Goal: Information Seeking & Learning: Find specific fact

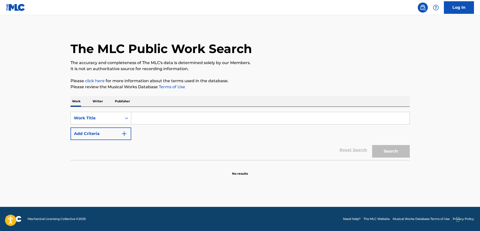
click at [164, 120] on input "Search Form" at bounding box center [270, 118] width 278 height 12
paste input "NI LE BUSQUES"
type input "NI LE BUSQUES"
click at [115, 131] on button "Add Criteria" at bounding box center [101, 133] width 61 height 13
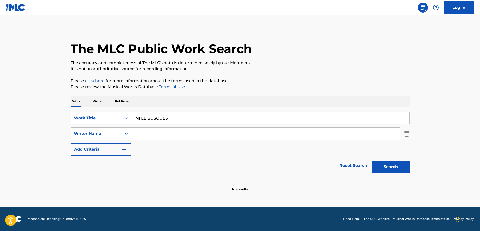
click at [163, 132] on input "Search Form" at bounding box center [265, 134] width 269 height 12
drag, startPoint x: 175, startPoint y: 128, endPoint x: 174, endPoint y: 132, distance: 3.6
click at [174, 129] on input "Search Form" at bounding box center [265, 134] width 269 height 12
paste input "Banales"
click at [372, 160] on button "Search" at bounding box center [391, 166] width 38 height 13
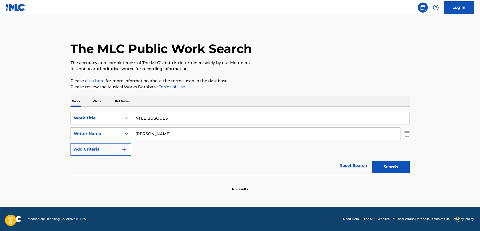
drag, startPoint x: 43, startPoint y: 131, endPoint x: 58, endPoint y: 133, distance: 15.1
click at [42, 131] on main "The MLC Public Work Search The accuracy and completeness of The MLC's data is d…" at bounding box center [240, 111] width 480 height 192
click at [177, 135] on input "Banales" at bounding box center [265, 134] width 269 height 12
paste input "CUELLAR"
type input "CUELLAR"
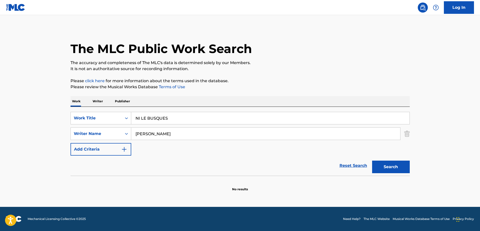
click at [372, 160] on button "Search" at bounding box center [391, 166] width 38 height 13
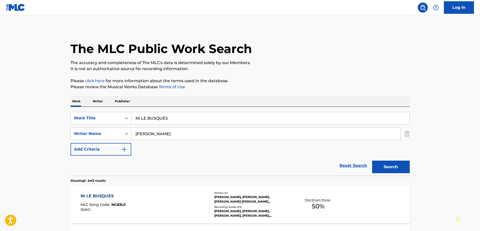
click at [144, 205] on div "NI LE BUSQUES MLC Song Code : NG83L0 ISWC :" at bounding box center [145, 204] width 129 height 23
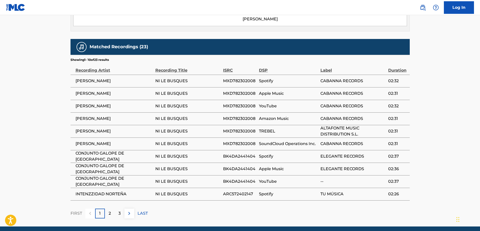
scroll to position [310, 0]
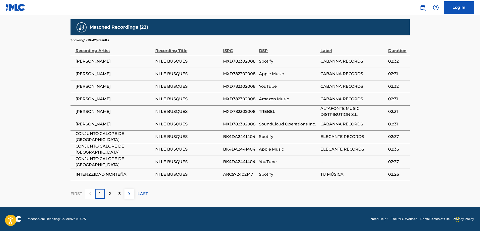
click at [92, 138] on span "CONJUNTO GALOPE DE RIO GRANDE" at bounding box center [114, 137] width 77 height 12
drag, startPoint x: 92, startPoint y: 138, endPoint x: 155, endPoint y: 137, distance: 63.0
click at [144, 137] on span "CONJUNTO GALOPE DE RIO GRANDE" at bounding box center [114, 137] width 77 height 12
copy span "CONJUNTO GALOPE DE RIO GRANDE"
click at [82, 176] on span "INTENZZIDAD NORTEÑA" at bounding box center [114, 174] width 77 height 6
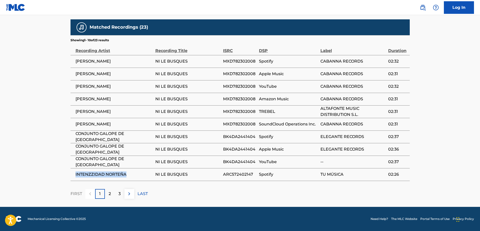
drag, startPoint x: 82, startPoint y: 176, endPoint x: 106, endPoint y: 173, distance: 24.8
click at [106, 173] on span "INTENZZIDAD NORTEÑA" at bounding box center [114, 174] width 77 height 6
copy span "INTENZZIDAD NORTEÑA"
click at [106, 190] on div "2" at bounding box center [110, 194] width 10 height 10
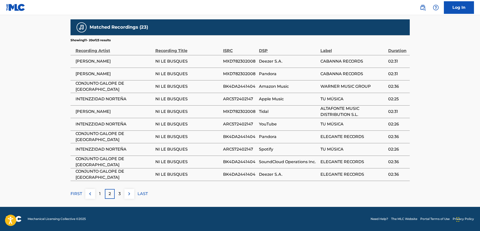
click at [121, 194] on div "3" at bounding box center [120, 194] width 10 height 10
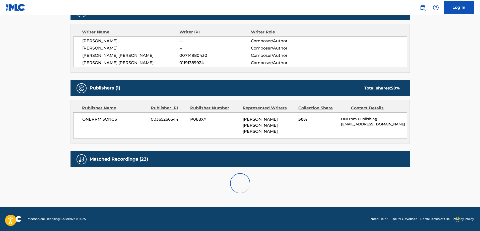
scroll to position [222, 0]
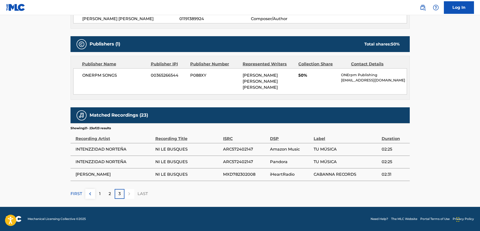
click at [122, 194] on div "3" at bounding box center [120, 194] width 10 height 10
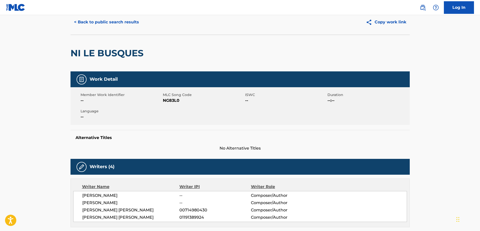
scroll to position [0, 0]
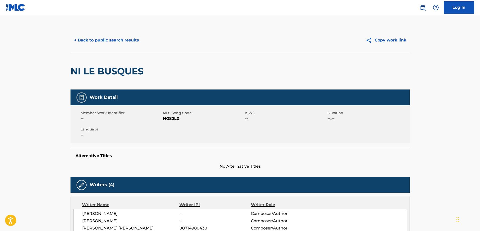
click at [171, 118] on span "NG83L0" at bounding box center [203, 118] width 81 height 6
copy span "NG83L0"
click at [171, 118] on span "NG83L0" at bounding box center [203, 118] width 81 height 6
click at [114, 41] on button "< Back to public search results" at bounding box center [107, 40] width 72 height 13
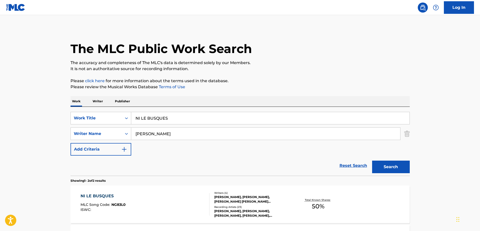
click at [167, 120] on input "NI LE BUSQUES" at bounding box center [270, 118] width 278 height 12
paste input "¿DONDE ESTARAS?"
type input "¿DONDE ESTARAS?"
click at [372, 160] on button "Search" at bounding box center [391, 166] width 38 height 13
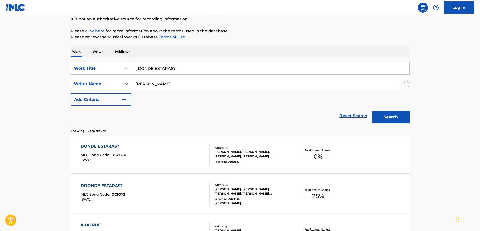
scroll to position [50, 0]
click at [149, 154] on div "DONDE ESTARAS? MLC Song Code : DS2LOU ISWC :" at bounding box center [145, 154] width 129 height 23
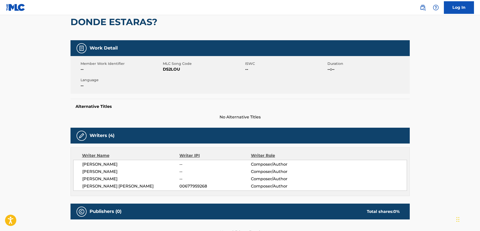
scroll to position [50, 0]
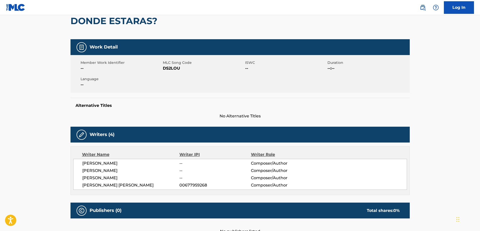
click at [167, 63] on span "MLC Song Code" at bounding box center [203, 62] width 81 height 5
copy span "MLC"
click at [176, 69] on span "DS2LOU" at bounding box center [203, 68] width 81 height 6
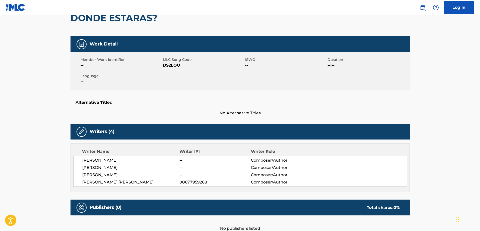
scroll to position [0, 0]
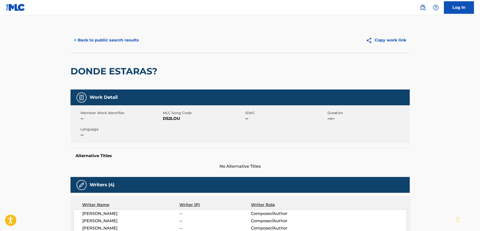
click at [125, 43] on button "< Back to public search results" at bounding box center [107, 40] width 72 height 13
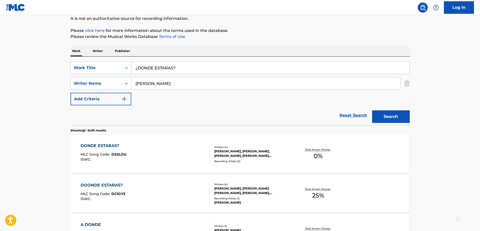
click at [181, 75] on div "SearchWithCriteria962c1482-a956-4ede-9253-b7dbf40a6cd2 Work Title ¿DONDE ESTARA…" at bounding box center [240, 84] width 339 height 44
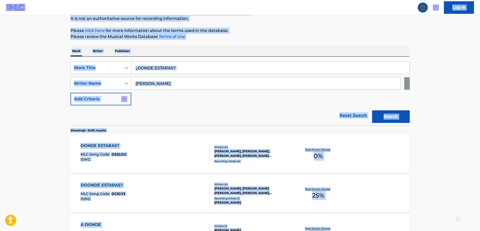
click at [186, 72] on input "¿DONDE ESTARAS?" at bounding box center [270, 68] width 278 height 12
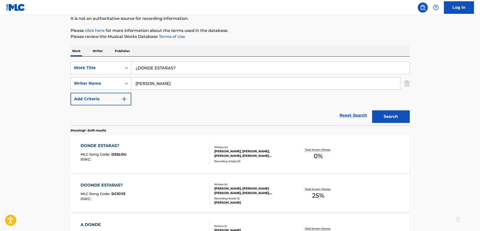
paste input "TQCM"
type input "TQCM"
click at [372, 110] on button "Search" at bounding box center [391, 116] width 38 height 13
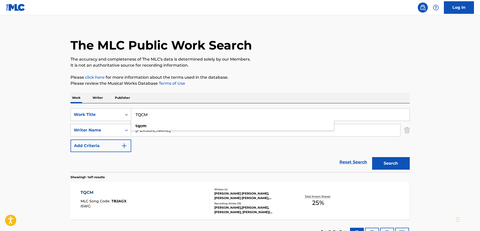
scroll to position [42, 0]
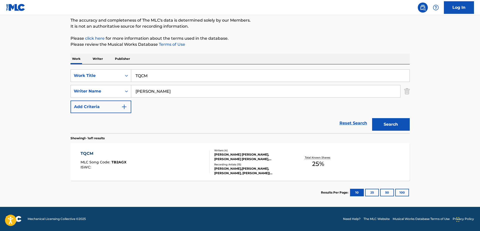
click at [164, 160] on div "TQCM MLC Song Code : TB2AGX ISWC :" at bounding box center [145, 161] width 129 height 23
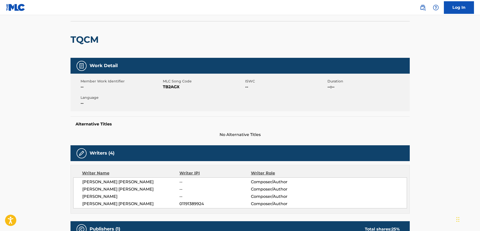
scroll to position [50, 0]
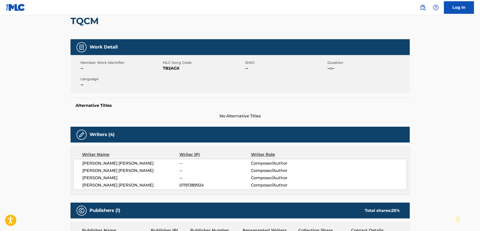
click at [173, 64] on span "MLC Song Code" at bounding box center [203, 62] width 81 height 5
click at [171, 70] on span "TB2AGX" at bounding box center [203, 68] width 81 height 6
copy span "TB2AGX"
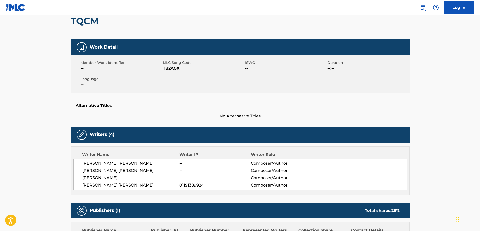
scroll to position [294, 0]
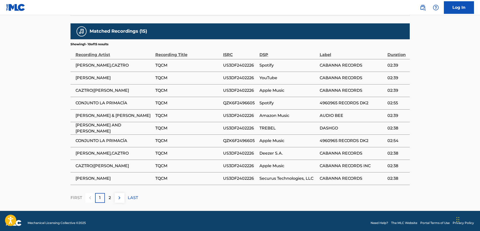
click at [87, 102] on span "CONJUNTO LA PRIMACÍA" at bounding box center [114, 103] width 77 height 6
drag, startPoint x: 88, startPoint y: 101, endPoint x: 105, endPoint y: 103, distance: 17.4
click at [100, 102] on span "CONJUNTO LA PRIMACÍA" at bounding box center [114, 103] width 77 height 6
click at [121, 104] on span "CONJUNTO LA PRIMACÍA" at bounding box center [114, 103] width 77 height 6
copy span "CONJUNTO LA PRIMACÍA"
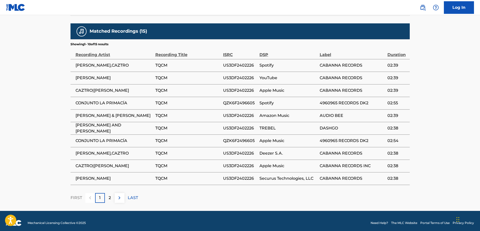
click at [79, 90] on span "CAZTRO|JORGE CUELLAR" at bounding box center [114, 90] width 77 height 6
copy span "CAZTRO"
click at [105, 92] on span "CAZTRO|JORGE CUELLAR" at bounding box center [114, 90] width 77 height 6
drag, startPoint x: 105, startPoint y: 92, endPoint x: 124, endPoint y: 92, distance: 18.6
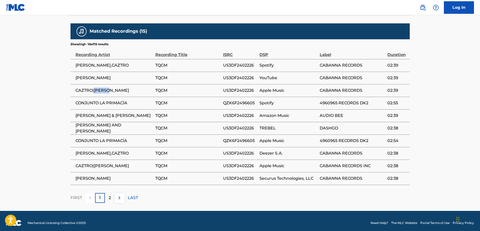
click at [108, 92] on span "CAZTRO|JORGE CUELLAR" at bounding box center [114, 90] width 77 height 6
click at [125, 92] on span "CAZTRO|JORGE CUELLAR" at bounding box center [114, 90] width 77 height 6
click at [113, 197] on div "2" at bounding box center [110, 198] width 10 height 10
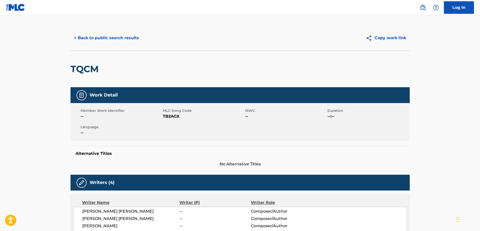
scroll to position [0, 0]
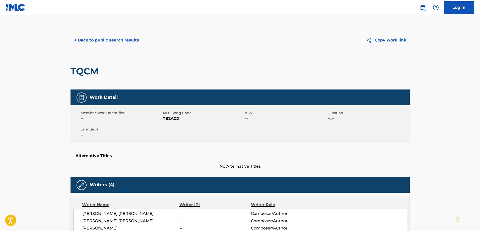
click at [101, 38] on button "< Back to public search results" at bounding box center [107, 40] width 72 height 13
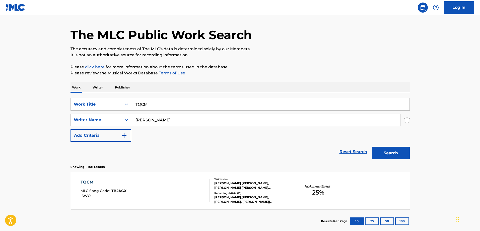
click at [153, 100] on input "TQCM" at bounding box center [270, 104] width 278 height 12
paste input "ESTOY MEJOR ASI"
type input "ESTOY MEJOR ASI"
click at [372, 147] on button "Search" at bounding box center [391, 153] width 38 height 13
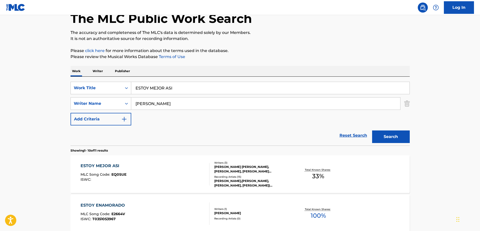
scroll to position [39, 0]
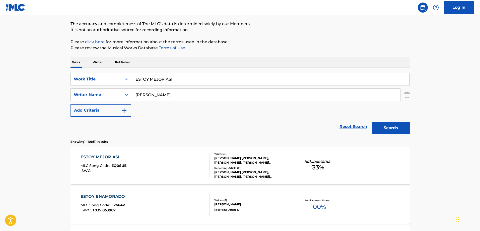
click at [134, 166] on div "ESTOY MEJOR ASI MLC Song Code : EQ0SUE ISWC :" at bounding box center [145, 165] width 129 height 23
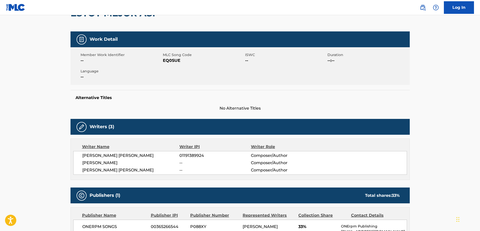
scroll to position [50, 0]
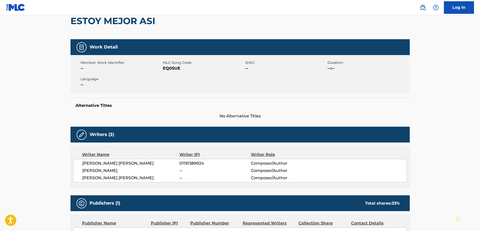
click at [168, 65] on span "MLC Song Code" at bounding box center [203, 62] width 81 height 5
copy span "MLC"
click at [166, 69] on span "EQ0SUE" at bounding box center [203, 68] width 81 height 6
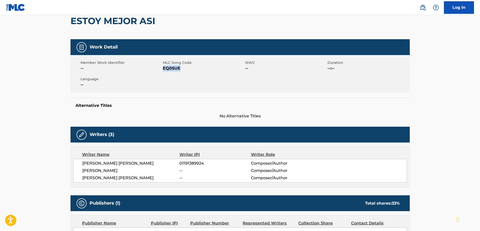
copy span "EQ0SUE"
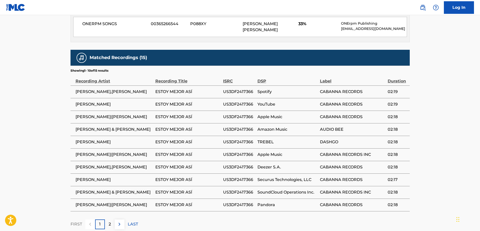
scroll to position [291, 0]
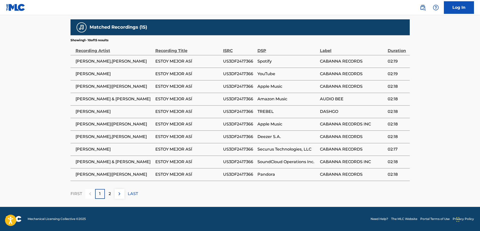
click at [115, 61] on span "JORGE CUELLAR,TAPY QUINTERO" at bounding box center [114, 61] width 77 height 6
click at [147, 61] on span "JORGE CUELLAR,TAPY QUINTERO" at bounding box center [114, 61] width 77 height 6
click at [126, 89] on span "TAPY QUINTERO|JORGE CUELLAR" at bounding box center [114, 86] width 77 height 6
click at [120, 86] on span "TAPY QUINTERO|JORGE CUELLAR" at bounding box center [114, 86] width 77 height 6
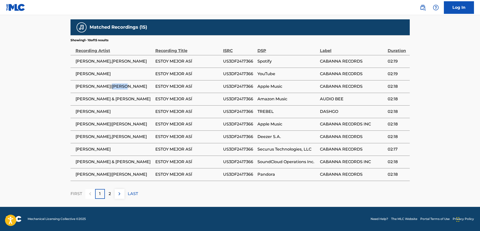
click at [120, 86] on span "TAPY QUINTERO|JORGE CUELLAR" at bounding box center [114, 86] width 77 height 6
click at [138, 84] on span "TAPY QUINTERO|JORGE CUELLAR" at bounding box center [114, 86] width 77 height 6
click at [119, 194] on img at bounding box center [119, 194] width 6 height 6
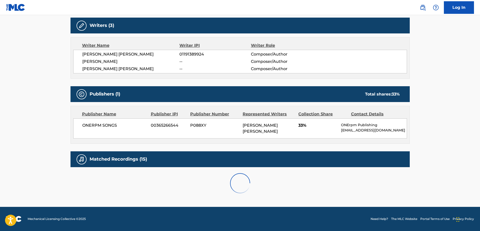
scroll to position [228, 0]
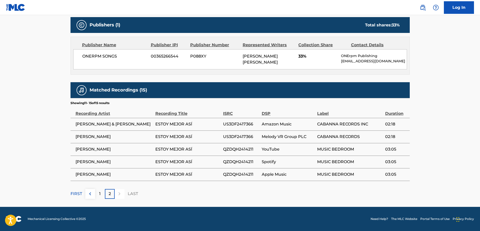
click at [84, 150] on span "TOÑIN PEÑA" at bounding box center [114, 149] width 77 height 6
drag, startPoint x: 84, startPoint y: 150, endPoint x: 107, endPoint y: 147, distance: 23.0
click at [107, 147] on span "TOÑIN PEÑA" at bounding box center [114, 149] width 77 height 6
copy span "TOÑIN PEÑA"
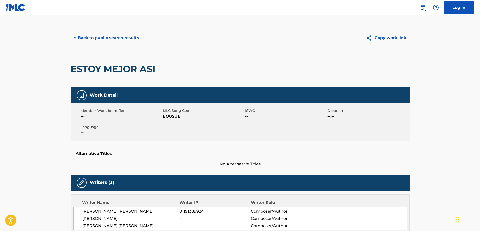
click at [109, 40] on button "< Back to public search results" at bounding box center [107, 38] width 72 height 13
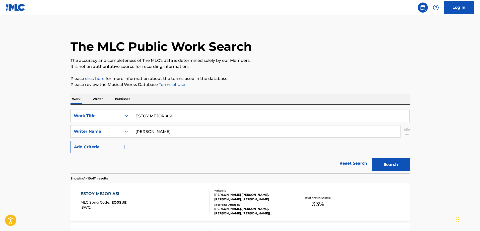
scroll to position [39, 0]
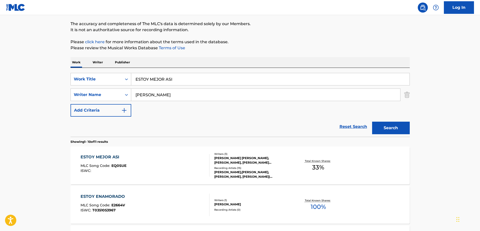
click at [200, 89] on input "CUELLAR" at bounding box center [265, 95] width 269 height 12
paste input "DE MAL EN PEO"
type input "CUELLAR"
click at [194, 77] on input "ESTOY MEJOR ASI" at bounding box center [270, 79] width 278 height 12
paste input "DE MAL EN PEOR"
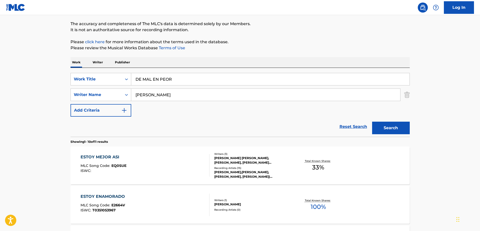
type input "DE MAL EN PEOR"
click at [372, 122] on button "Search" at bounding box center [391, 128] width 38 height 13
drag, startPoint x: 436, startPoint y: 89, endPoint x: 408, endPoint y: 98, distance: 30.0
click at [164, 156] on div "DE MAL EN PEOR MLC Song Code : DR1FDZ ISWC :" at bounding box center [145, 165] width 129 height 23
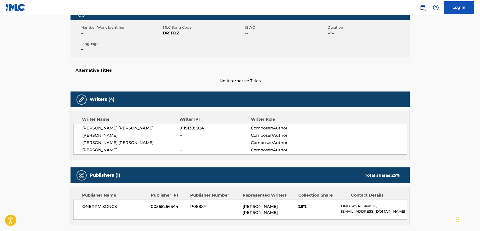
scroll to position [46, 0]
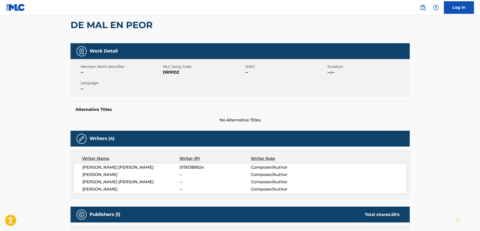
click at [170, 73] on span "DR1FDZ" at bounding box center [203, 72] width 81 height 6
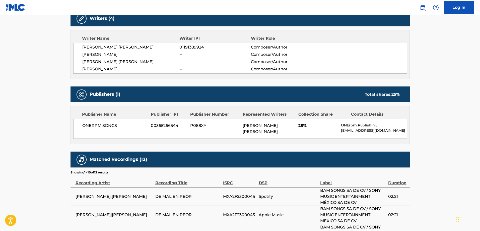
scroll to position [122, 0]
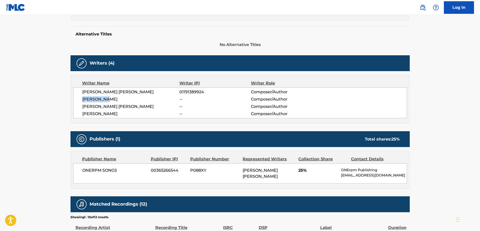
click at [79, 97] on div "JESUS VLADIMIR SOTO SANDOVAL 01191389924 Composer/Author JORGE CUELLAR -- Compo…" at bounding box center [240, 102] width 334 height 31
click at [102, 115] on span "SOFIA SALAZAR" at bounding box center [130, 114] width 97 height 6
drag, startPoint x: 102, startPoint y: 115, endPoint x: 82, endPoint y: 115, distance: 19.3
click at [102, 115] on span "SOFIA SALAZAR" at bounding box center [130, 114] width 97 height 6
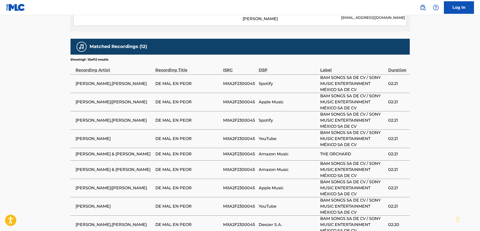
scroll to position [350, 0]
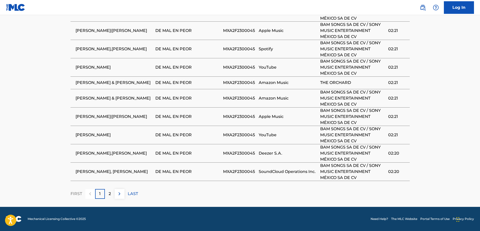
click at [120, 194] on img at bounding box center [119, 194] width 6 height 6
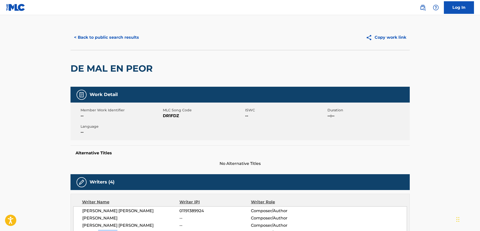
scroll to position [0, 0]
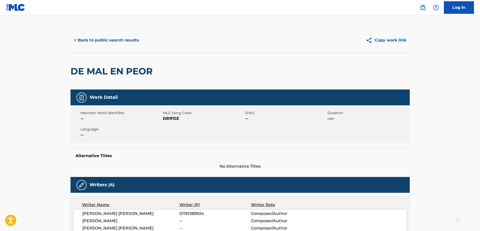
click at [116, 37] on button "< Back to public search results" at bounding box center [107, 40] width 72 height 13
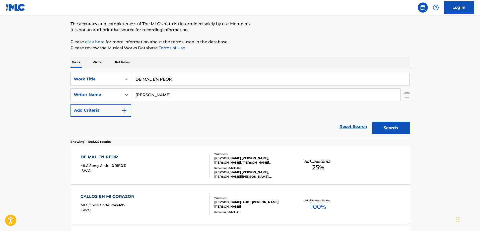
click at [191, 77] on input "DE MAL EN PEOR" at bounding box center [270, 79] width 278 height 12
paste input "VESTIDO AZUL"
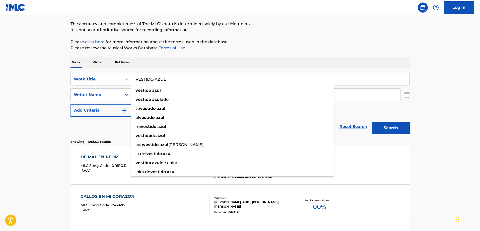
click at [372, 122] on button "Search" at bounding box center [391, 128] width 38 height 13
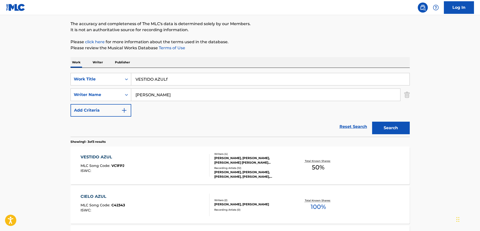
paste input "VESTIDO AZUL"
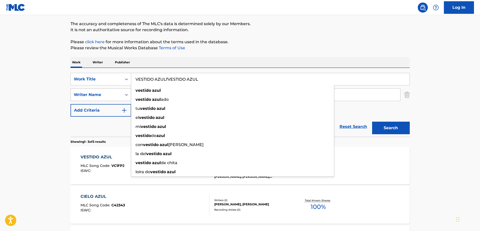
type input "VESTIDO AZULfVESTIDO AZUL"
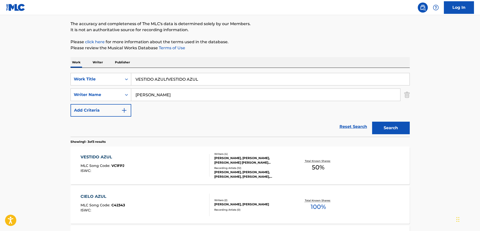
click at [122, 154] on div "VESTIDO AZUL" at bounding box center [103, 157] width 44 height 6
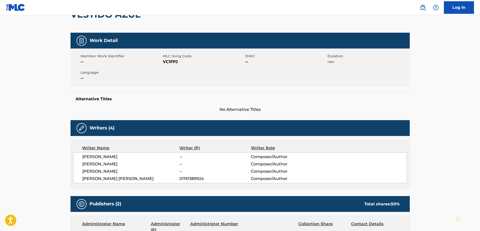
scroll to position [100, 0]
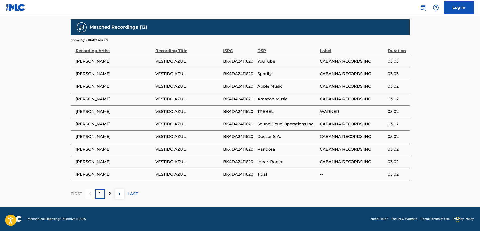
click at [111, 193] on div "2" at bounding box center [110, 194] width 10 height 10
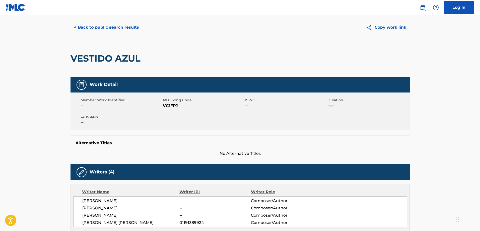
scroll to position [0, 0]
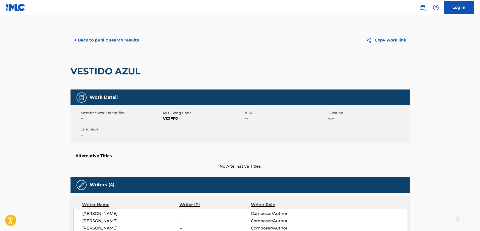
click at [172, 123] on div "Member Work Identifier -- MLC Song Code VC1FPJ ISWC -- Duration --:-- Language …" at bounding box center [240, 124] width 339 height 38
click at [173, 118] on span "VC1FPJ" at bounding box center [203, 118] width 81 height 6
click at [94, 41] on button "< Back to public search results" at bounding box center [107, 40] width 72 height 13
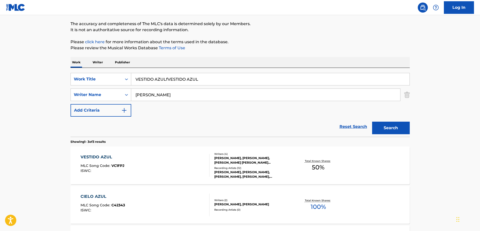
drag, startPoint x: 197, startPoint y: 86, endPoint x: 201, endPoint y: 82, distance: 6.0
click at [197, 85] on div "SearchWithCriteria962c1482-a956-4ede-9253-b7dbf40a6cd2 Work Title VESTIDO AZULf…" at bounding box center [240, 95] width 339 height 44
click at [201, 82] on input "VESTIDO AZULfVESTIDO AZUL" at bounding box center [270, 79] width 278 height 12
paste input "CONEXION"
type input "CONEXION"
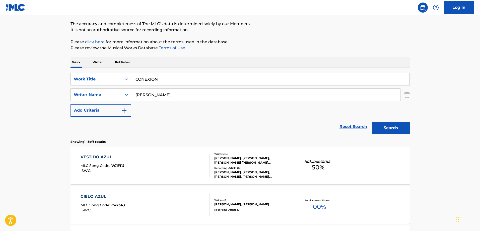
click at [372, 122] on button "Search" at bounding box center [391, 128] width 38 height 13
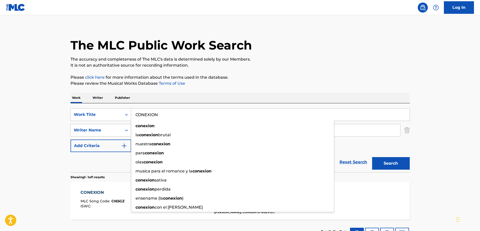
scroll to position [39, 0]
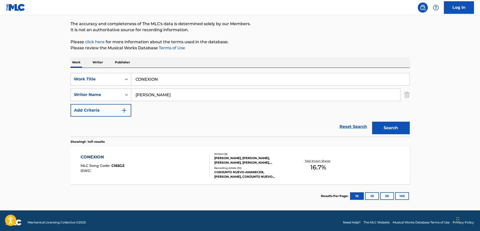
click at [137, 156] on div "CONEXION MLC Song Code : CI65GZ ISWC :" at bounding box center [145, 165] width 129 height 23
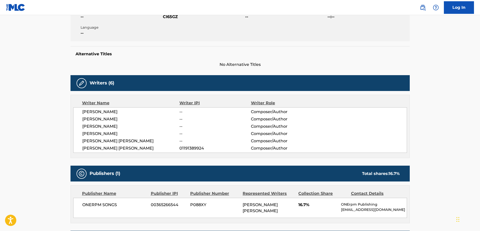
scroll to position [18, 0]
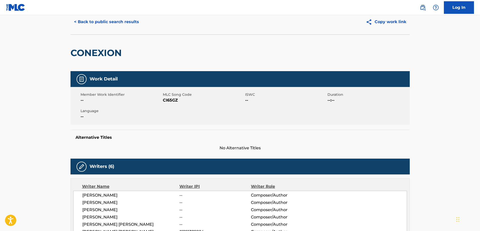
click at [168, 103] on span "CI65GZ" at bounding box center [203, 100] width 81 height 6
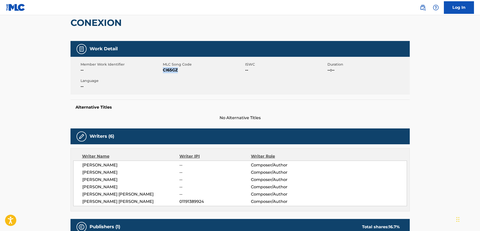
scroll to position [0, 0]
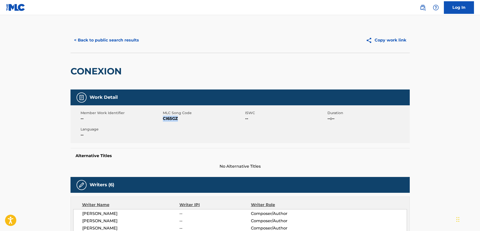
click at [108, 42] on button "< Back to public search results" at bounding box center [107, 40] width 72 height 13
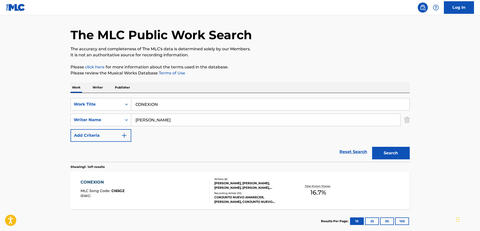
drag, startPoint x: 181, startPoint y: 102, endPoint x: 177, endPoint y: 105, distance: 4.7
click at [181, 102] on input "CONEXION" at bounding box center [270, 104] width 278 height 12
paste input "SOLITO"
type input "SOLITO"
click at [372, 147] on button "Search" at bounding box center [391, 153] width 38 height 13
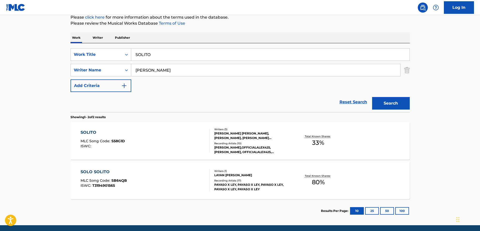
scroll to position [64, 0]
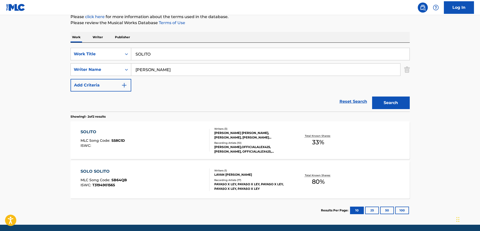
click at [138, 140] on div "SOLITO MLC Song Code : S58G1D ISWC :" at bounding box center [145, 140] width 129 height 23
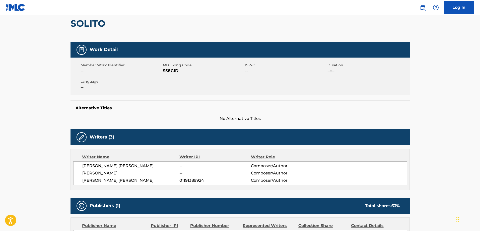
scroll to position [75, 0]
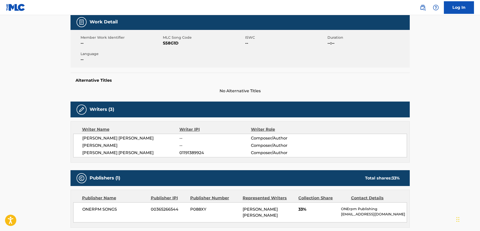
click at [174, 42] on span "S58G1D" at bounding box center [203, 43] width 81 height 6
click at [169, 42] on span "S58G1D" at bounding box center [203, 43] width 81 height 6
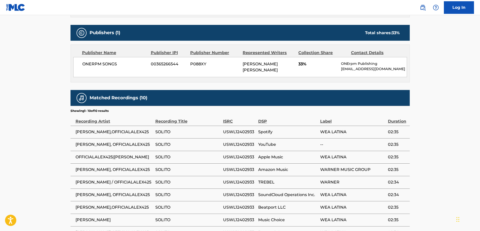
scroll to position [273, 0]
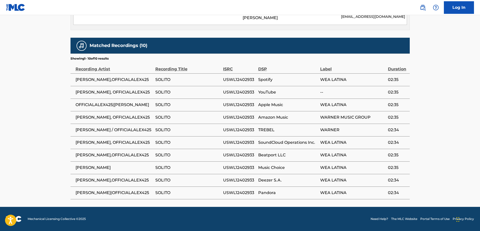
click at [122, 155] on span "JORGE CUELLAR,OFFICIALALEX425" at bounding box center [114, 155] width 77 height 6
drag, startPoint x: 122, startPoint y: 155, endPoint x: 134, endPoint y: 154, distance: 12.1
click at [134, 154] on span "JORGE CUELLAR,OFFICIALALEX425" at bounding box center [114, 155] width 77 height 6
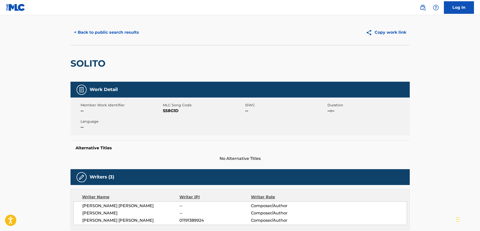
scroll to position [0, 0]
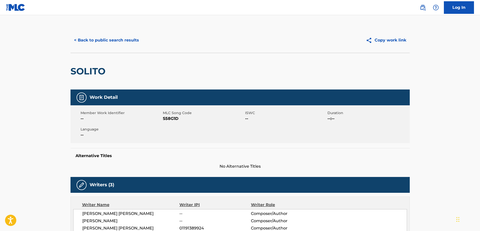
click at [92, 42] on button "< Back to public search results" at bounding box center [107, 40] width 72 height 13
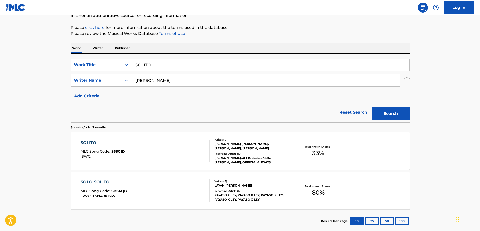
click at [169, 72] on div "SearchWithCriteria962c1482-a956-4ede-9253-b7dbf40a6cd2 Work Title SOLITO Search…" at bounding box center [240, 80] width 339 height 44
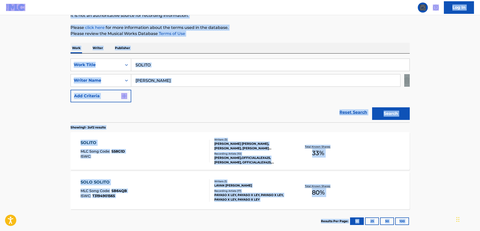
click at [170, 69] on input "SOLITO" at bounding box center [270, 65] width 278 height 12
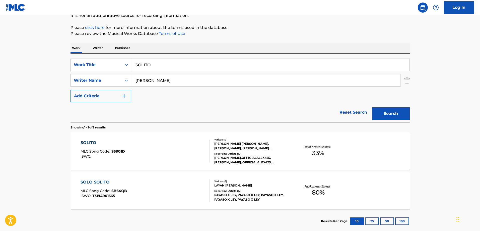
paste input "PDJ"
type input "PDJO"
click at [372, 107] on button "Search" at bounding box center [391, 113] width 38 height 13
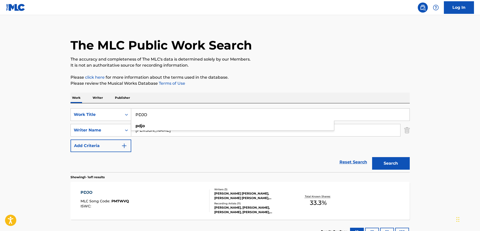
scroll to position [42, 0]
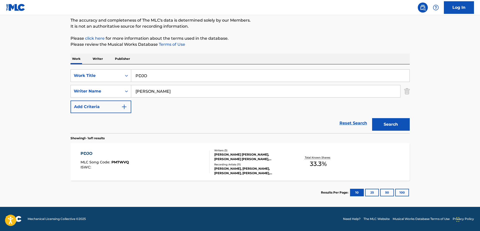
click at [125, 163] on span "PM7WVQ" at bounding box center [120, 162] width 18 height 5
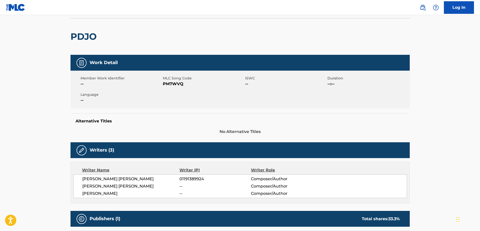
scroll to position [50, 0]
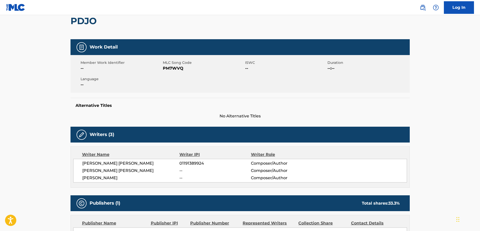
click at [172, 67] on span "PM7WVQ" at bounding box center [203, 68] width 81 height 6
click at [171, 67] on span "PM7WVQ" at bounding box center [203, 68] width 81 height 6
click at [177, 72] on div "Member Work Identifier -- MLC Song Code PM7WVQ ISWC -- Duration --:-- Language …" at bounding box center [240, 74] width 339 height 38
click at [176, 69] on span "PM7WVQ" at bounding box center [203, 68] width 81 height 6
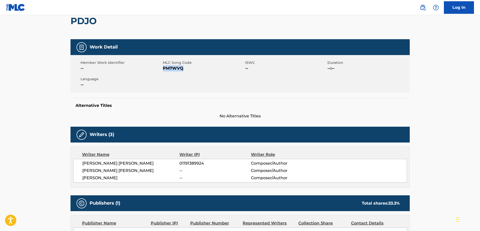
click at [176, 69] on span "PM7WVQ" at bounding box center [203, 68] width 81 height 6
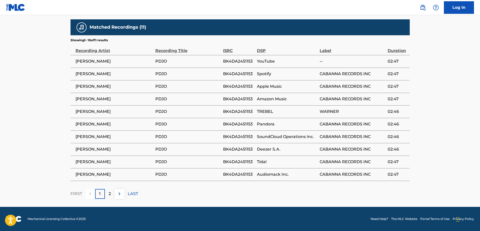
click at [111, 193] on div "2" at bounding box center [110, 194] width 10 height 10
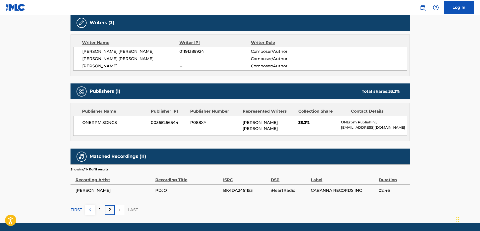
scroll to position [153, 0]
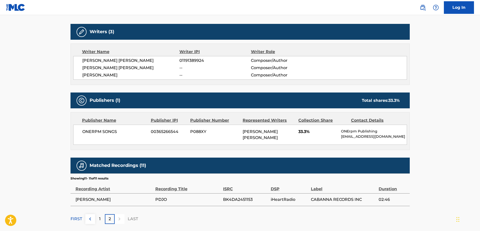
click at [144, 62] on span "[PERSON_NAME]" at bounding box center [130, 60] width 97 height 6
click at [144, 61] on span "[PERSON_NAME]" at bounding box center [130, 60] width 97 height 6
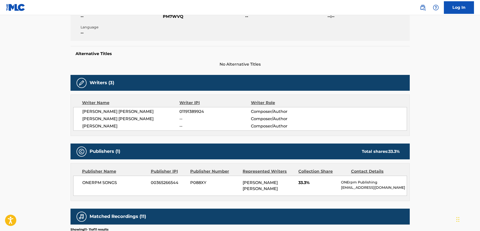
scroll to position [78, 0]
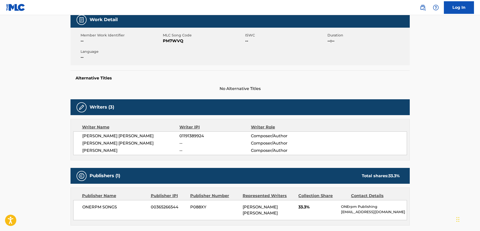
click at [112, 149] on span "[PERSON_NAME]" at bounding box center [130, 150] width 97 height 6
click at [113, 150] on span "[PERSON_NAME]" at bounding box center [130, 150] width 97 height 6
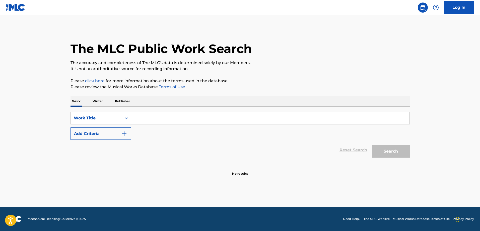
click at [149, 123] on input "Search Form" at bounding box center [270, 118] width 278 height 12
paste input "NUESTRA CANCION"
type input "NUESTRA CANCION"
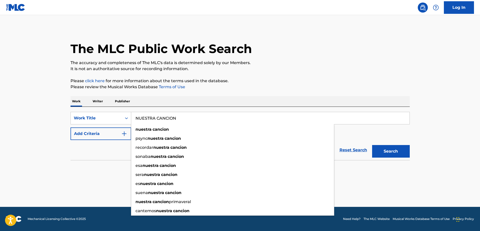
click at [321, 80] on p "Please click here for more information about the terms used in the database." at bounding box center [240, 81] width 339 height 6
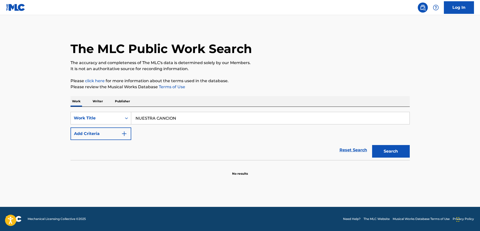
click at [211, 133] on div "SearchWithCriteriaf76e4397-0bd4-4f1e-bb8b-f2f7fe2bfbef Work Title NUESTRA CANCI…" at bounding box center [240, 126] width 339 height 28
click at [84, 136] on button "Add Criteria" at bounding box center [101, 133] width 61 height 13
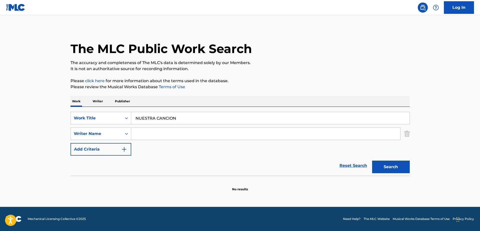
click at [148, 135] on input "Search Form" at bounding box center [265, 134] width 269 height 12
paste input "[PERSON_NAME]"
type input "[PERSON_NAME]"
drag, startPoint x: 406, startPoint y: 165, endPoint x: 354, endPoint y: 135, distance: 59.8
click at [406, 165] on button "Search" at bounding box center [391, 166] width 38 height 13
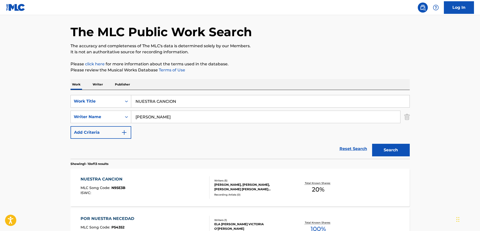
scroll to position [25, 0]
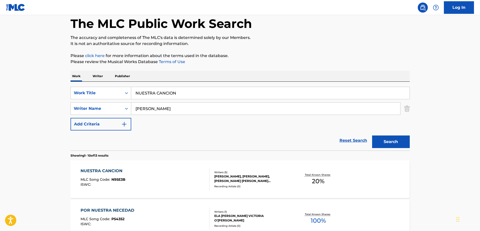
click at [170, 177] on div "NUESTRA CANCION MLC Song Code : N95E3B ISWC :" at bounding box center [145, 179] width 129 height 23
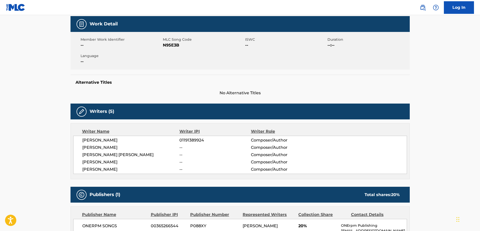
scroll to position [100, 0]
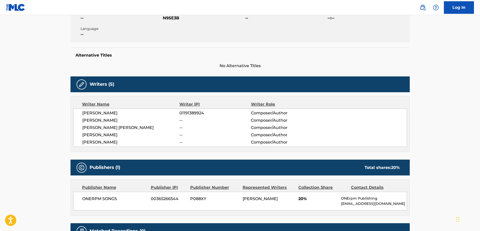
click at [175, 18] on span "N95E3B" at bounding box center [203, 18] width 81 height 6
copy span "N95E3B"
click at [175, 18] on span "N95E3B" at bounding box center [203, 18] width 81 height 6
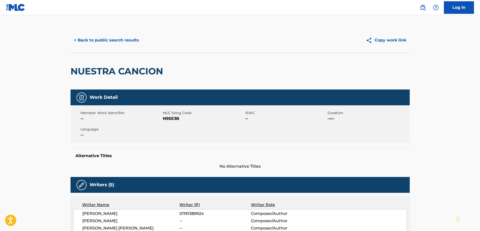
click at [131, 40] on button "< Back to public search results" at bounding box center [107, 40] width 72 height 13
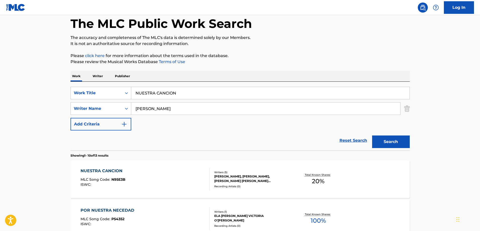
click at [178, 88] on input "NUESTRA CANCION" at bounding box center [270, 93] width 278 height 12
paste input "AYAYAY"
type input "AYAYAY"
click at [372, 135] on button "Search" at bounding box center [391, 141] width 38 height 13
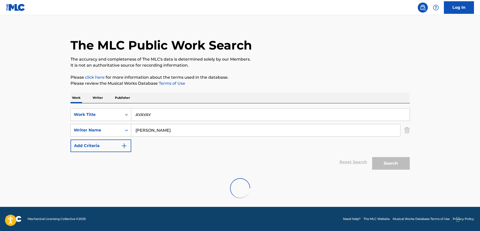
scroll to position [4, 0]
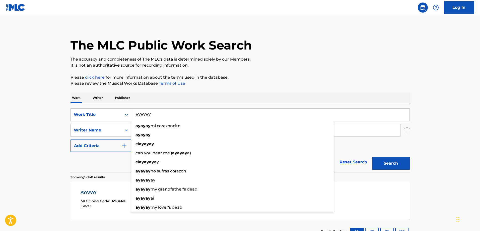
click at [286, 70] on div "The MLC Public Work Search The accuracy and completeness of The MLC's data is d…" at bounding box center [240, 133] width 351 height 219
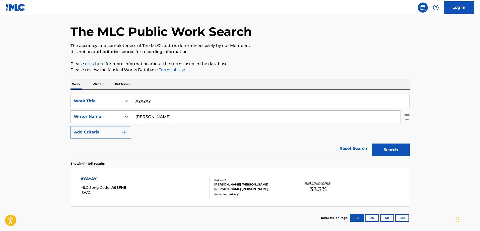
scroll to position [29, 0]
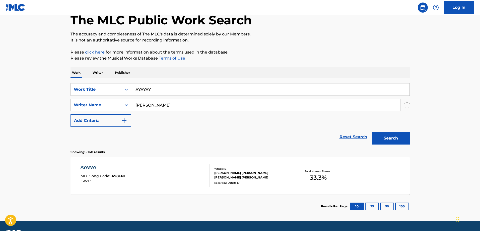
click at [152, 171] on div "AYAYAY MLC Song Code : A98FNE ISWC :" at bounding box center [145, 175] width 129 height 23
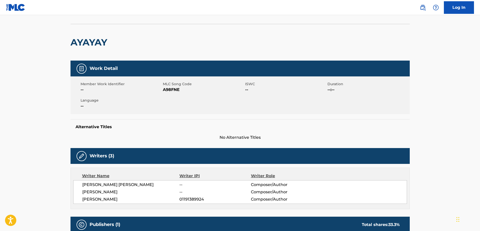
scroll to position [75, 0]
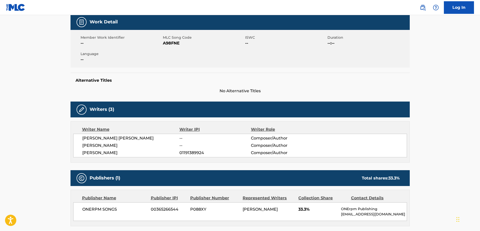
click at [170, 45] on span "A98FNE" at bounding box center [203, 43] width 81 height 6
copy span "A98FNE"
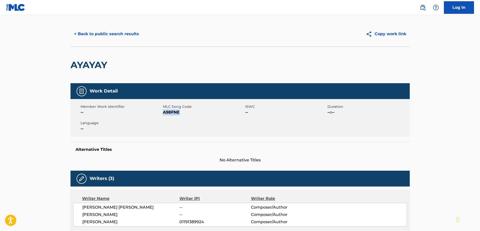
scroll to position [0, 0]
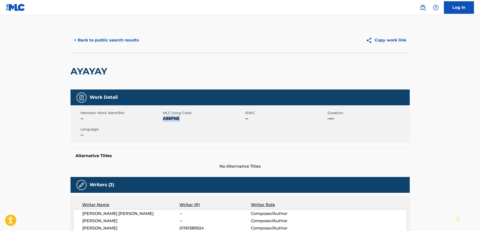
click at [107, 39] on button "< Back to public search results" at bounding box center [107, 40] width 72 height 13
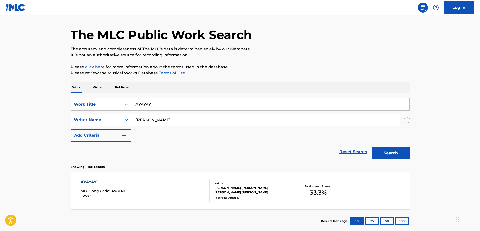
click at [161, 99] on input "AYAYAY" at bounding box center [270, 104] width 278 height 12
paste input "JARDIN"
type input "JARDIN"
click at [372, 147] on button "Search" at bounding box center [391, 153] width 38 height 13
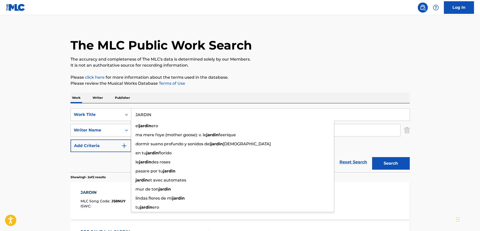
scroll to position [14, 0]
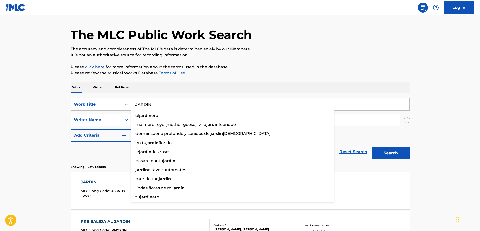
drag, startPoint x: 0, startPoint y: 192, endPoint x: 41, endPoint y: 172, distance: 45.7
click at [4, 191] on main "The MLC Public Work Search The accuracy and completeness of The MLC's data is d…" at bounding box center [240, 137] width 480 height 273
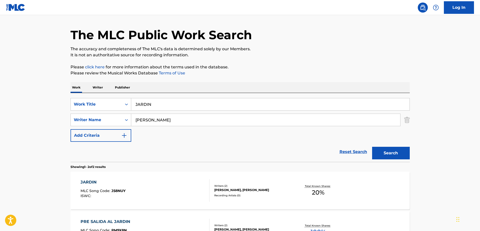
click at [49, 148] on main "The MLC Public Work Search The accuracy and completeness of The MLC's data is d…" at bounding box center [240, 137] width 480 height 273
click at [114, 196] on div "ISWC :" at bounding box center [103, 196] width 45 height 4
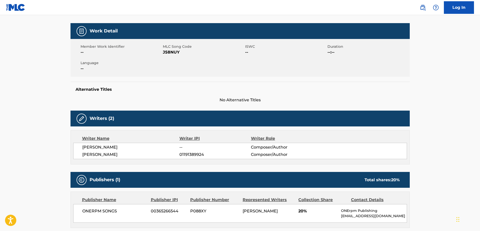
scroll to position [75, 0]
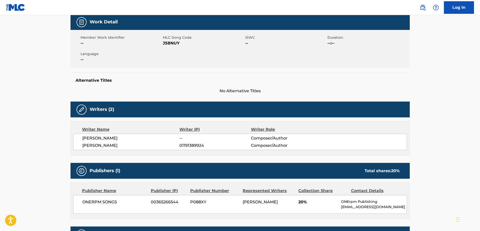
click at [169, 41] on span "J58NUY" at bounding box center [203, 43] width 81 height 6
copy span "J58NUY"
drag, startPoint x: 169, startPoint y: 41, endPoint x: 172, endPoint y: 47, distance: 6.0
click at [169, 42] on span "J58NUY" at bounding box center [203, 43] width 81 height 6
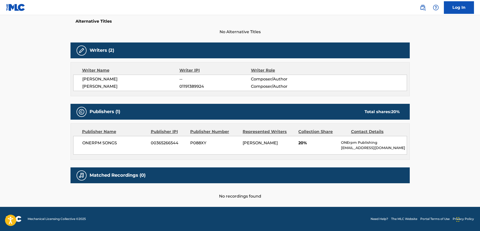
scroll to position [0, 0]
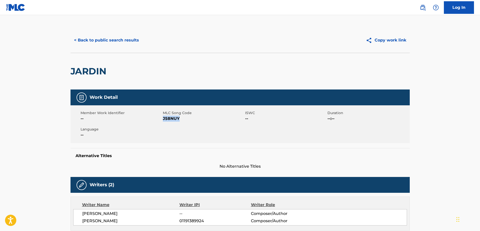
click at [119, 40] on button "< Back to public search results" at bounding box center [107, 40] width 72 height 13
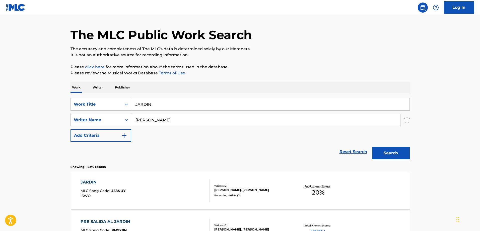
click at [170, 96] on div "SearchWithCriteriaf76e4397-0bd4-4f1e-bb8b-f2f7fe2bfbef Work Title JARDIN Search…" at bounding box center [240, 127] width 339 height 69
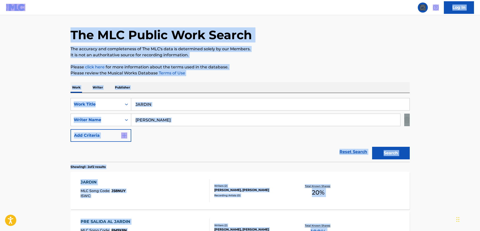
click at [163, 100] on input "JARDIN" at bounding box center [270, 104] width 278 height 12
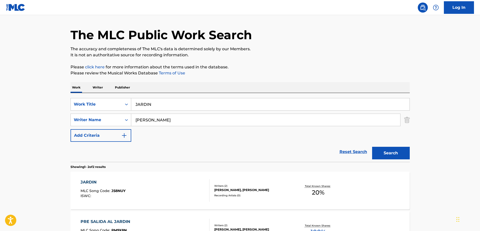
paste input "TERCER STRIKE"
type input "TERCER STRIKE"
click at [372, 147] on button "Search" at bounding box center [391, 153] width 38 height 13
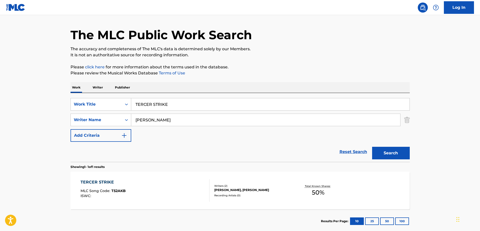
click at [136, 185] on div "TERCER STRIKE MLC Song Code : T52AKB ISWC :" at bounding box center [145, 190] width 129 height 23
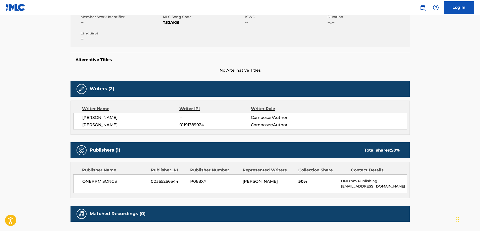
scroll to position [25, 0]
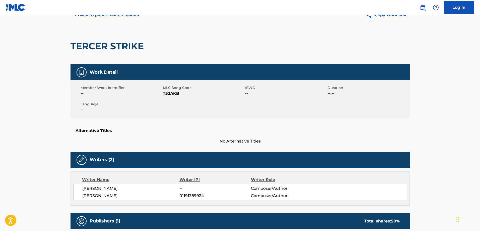
click at [168, 95] on span "T52AKB" at bounding box center [203, 93] width 81 height 6
copy span "T52AKB"
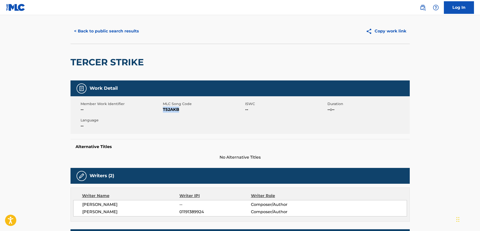
scroll to position [0, 0]
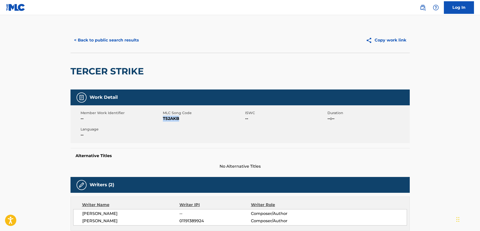
click at [111, 42] on button "< Back to public search results" at bounding box center [107, 40] width 72 height 13
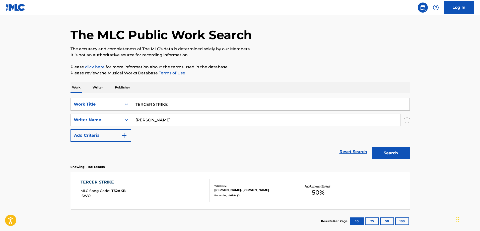
click at [168, 98] on input "TERCER STRIKE" at bounding box center [270, 104] width 278 height 12
paste input "STMP"
type input "STMP"
click at [372, 147] on button "Search" at bounding box center [391, 153] width 38 height 13
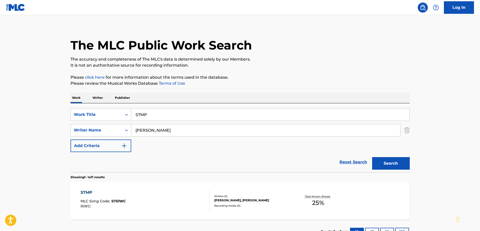
click at [146, 207] on div "STMP MLC Song Code : S751WC ISWC :" at bounding box center [145, 200] width 129 height 23
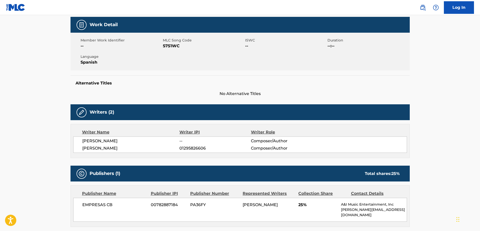
scroll to position [25, 0]
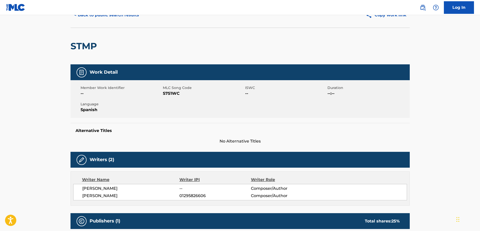
click at [170, 92] on span "S751WC" at bounding box center [203, 93] width 81 height 6
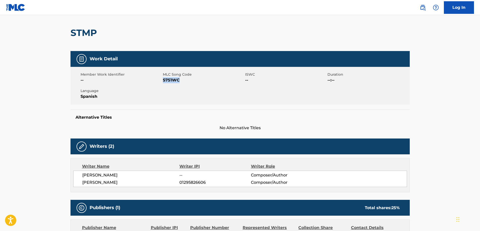
scroll to position [50, 0]
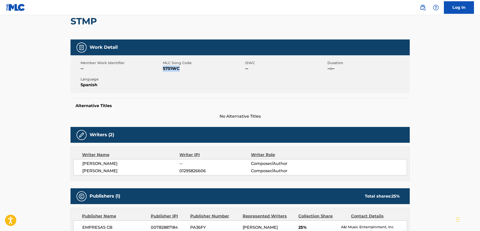
copy span "S751WC"
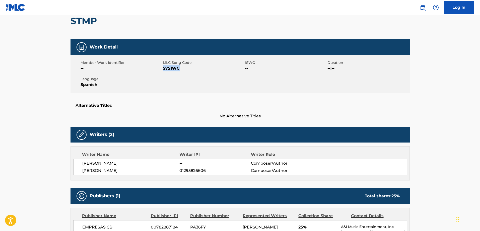
copy span "S751WC"
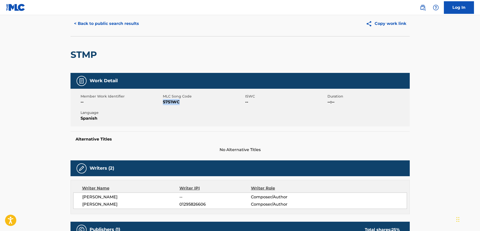
scroll to position [0, 0]
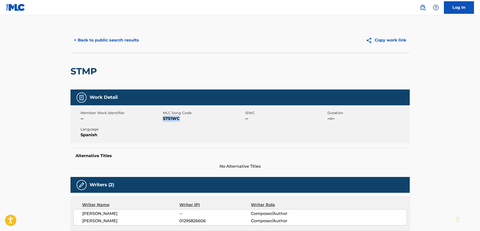
click at [115, 40] on button "< Back to public search results" at bounding box center [107, 40] width 72 height 13
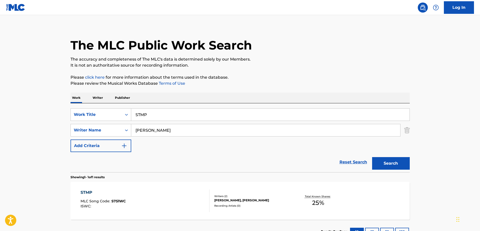
click at [156, 112] on input "STMP" at bounding box center [270, 114] width 278 height 12
paste input "LA ENTREVISTA"
type input "LA ENTREVISTA"
click at [372, 157] on button "Search" at bounding box center [391, 163] width 38 height 13
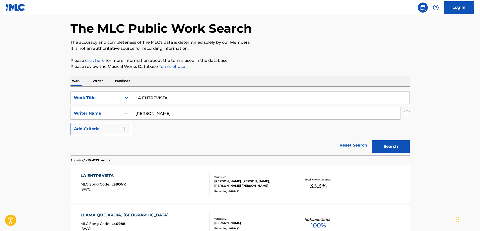
scroll to position [29, 0]
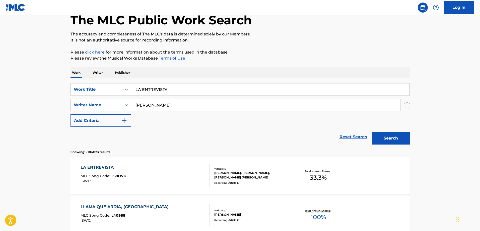
click at [119, 170] on div "LA ENTREVISTA" at bounding box center [103, 167] width 45 height 6
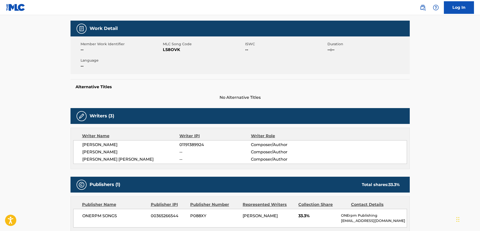
scroll to position [18, 0]
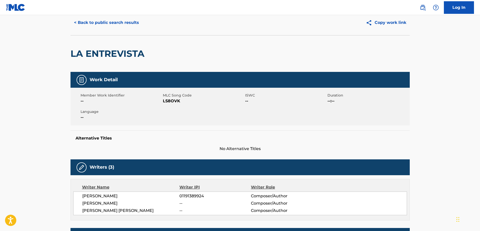
click at [169, 100] on span "LS8OVK" at bounding box center [203, 101] width 81 height 6
copy span "LS8OVK"
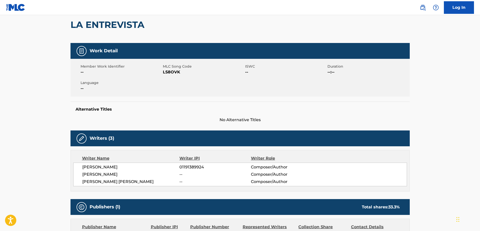
scroll to position [0, 0]
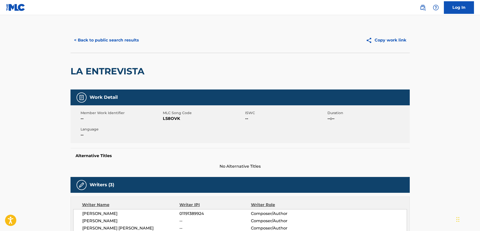
click at [94, 37] on button "< Back to public search results" at bounding box center [107, 40] width 72 height 13
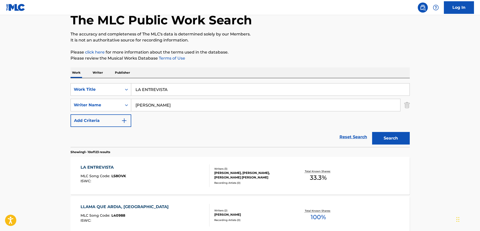
click at [175, 88] on input "LA ENTREVISTA" at bounding box center [270, 89] width 278 height 12
paste input "TU"
type input "TU"
click at [372, 132] on button "Search" at bounding box center [391, 138] width 38 height 13
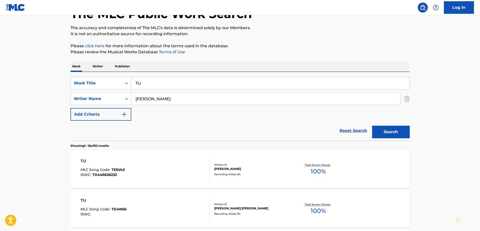
scroll to position [79, 0]
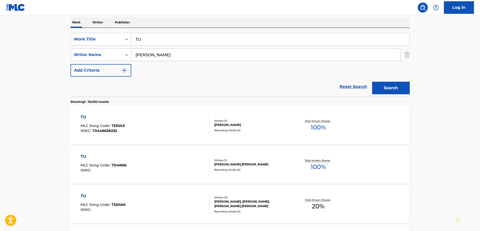
click at [114, 130] on span "T0446636232" at bounding box center [104, 130] width 25 height 5
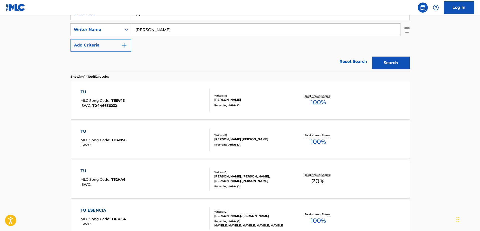
click at [118, 167] on div "TU MLC Song Code : T52HA6 ISWC : Writers ( 3 ) [PERSON_NAME], [PERSON_NAME], [P…" at bounding box center [240, 179] width 339 height 38
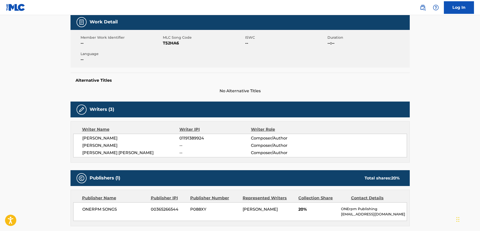
scroll to position [18, 0]
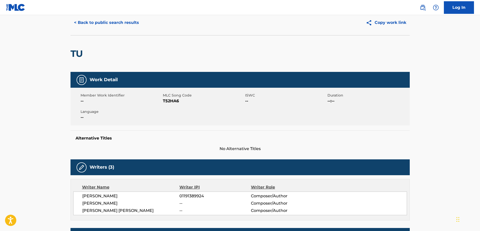
click at [166, 101] on span "T52HA6" at bounding box center [203, 101] width 81 height 6
copy span "T52HA6"
